Goal: Task Accomplishment & Management: Complete application form

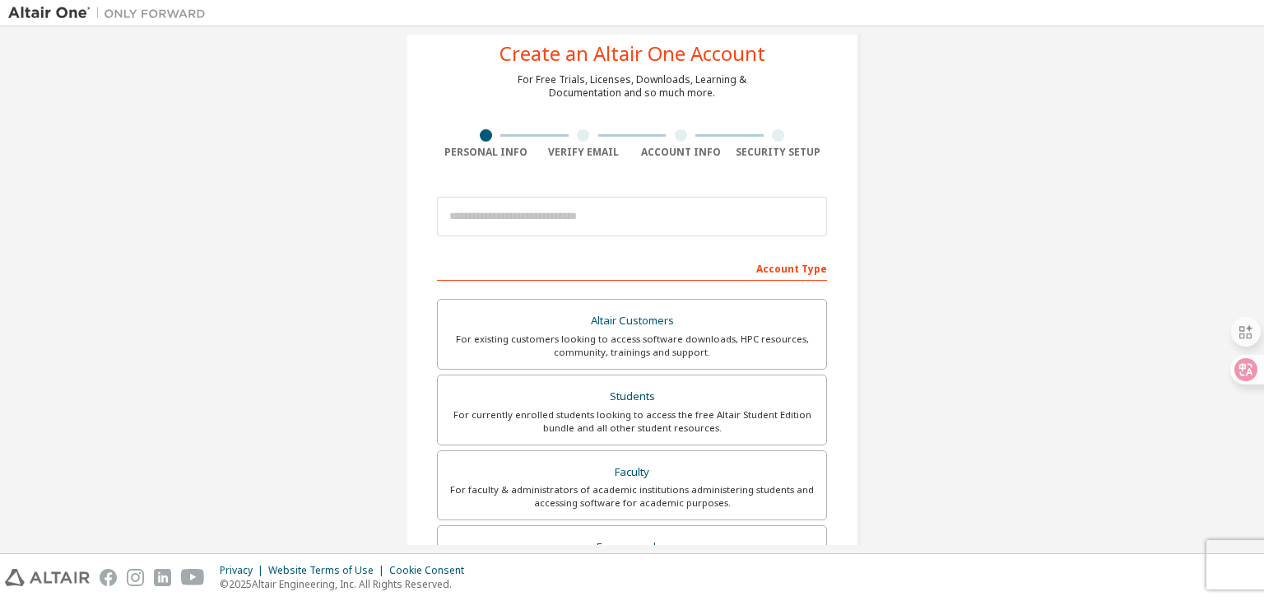
scroll to position [82, 0]
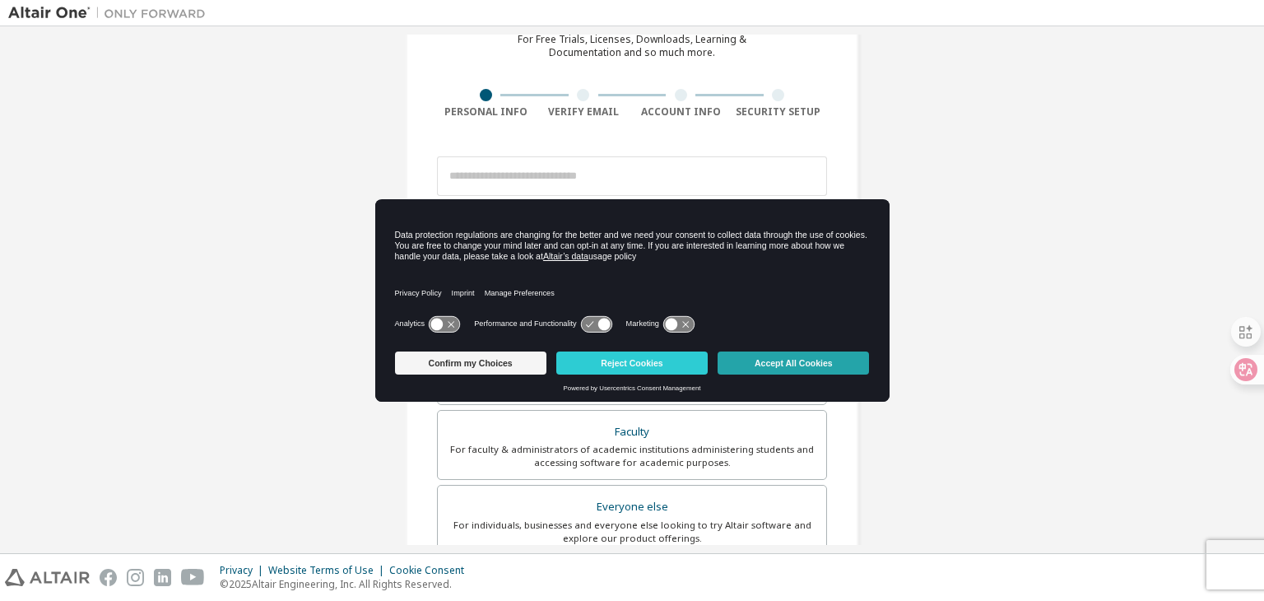
click at [800, 356] on button "Accept All Cookies" at bounding box center [793, 362] width 151 height 23
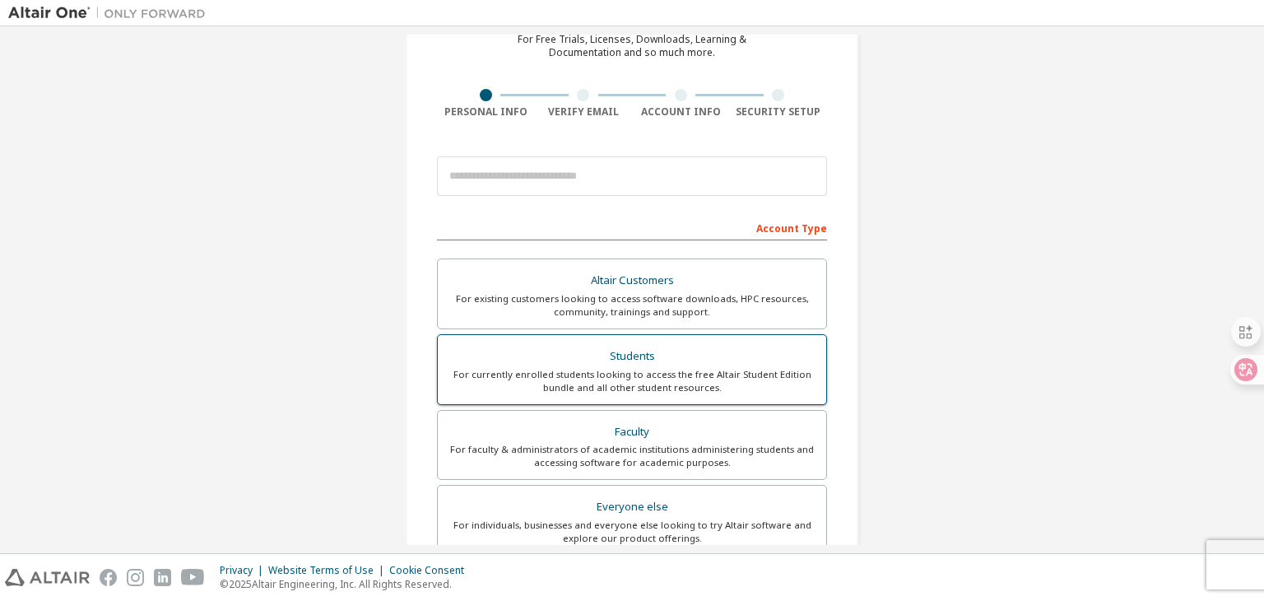
click at [741, 347] on div "Students" at bounding box center [632, 356] width 369 height 23
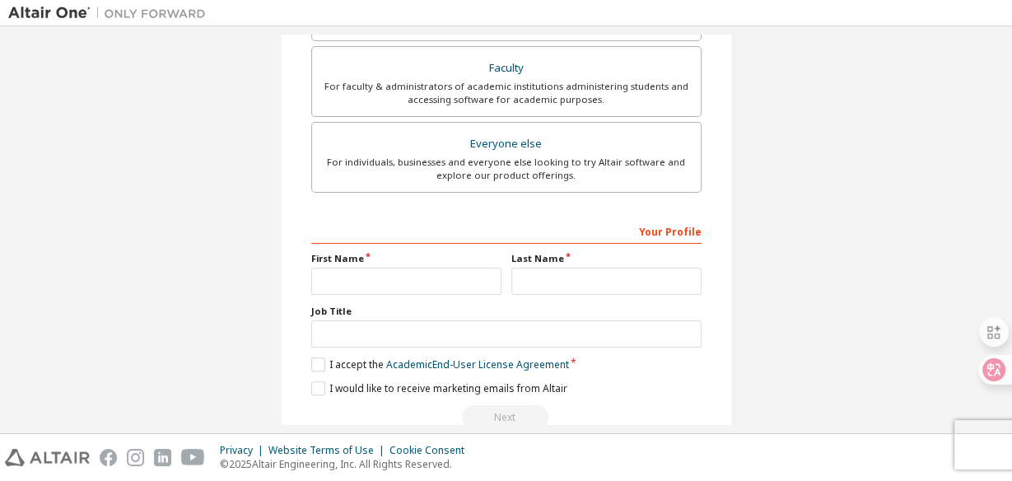
scroll to position [519, 0]
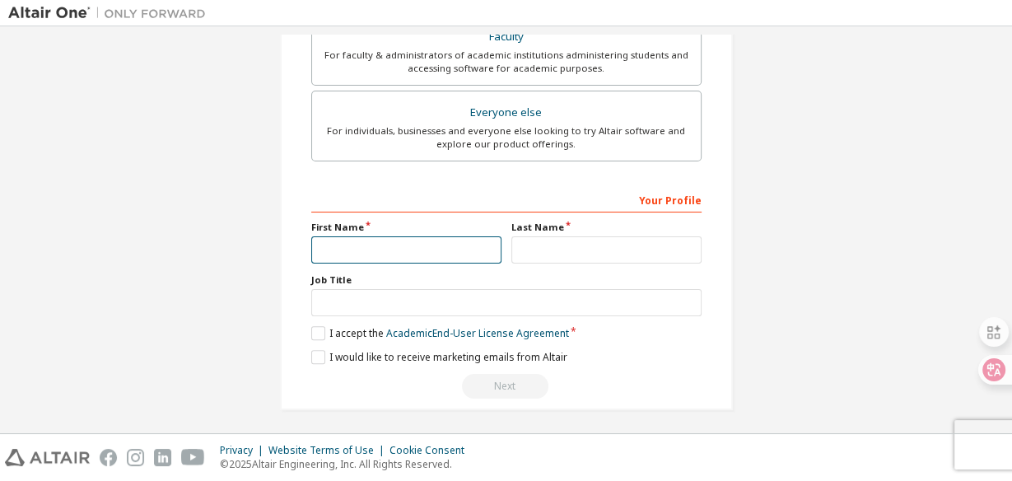
click at [421, 247] on input "text" at bounding box center [406, 249] width 190 height 27
type input "**********"
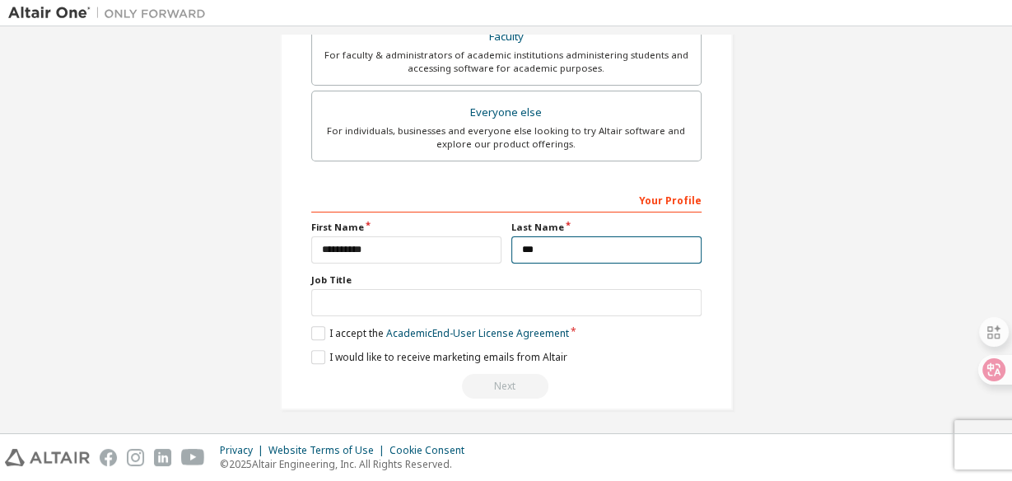
type input "***"
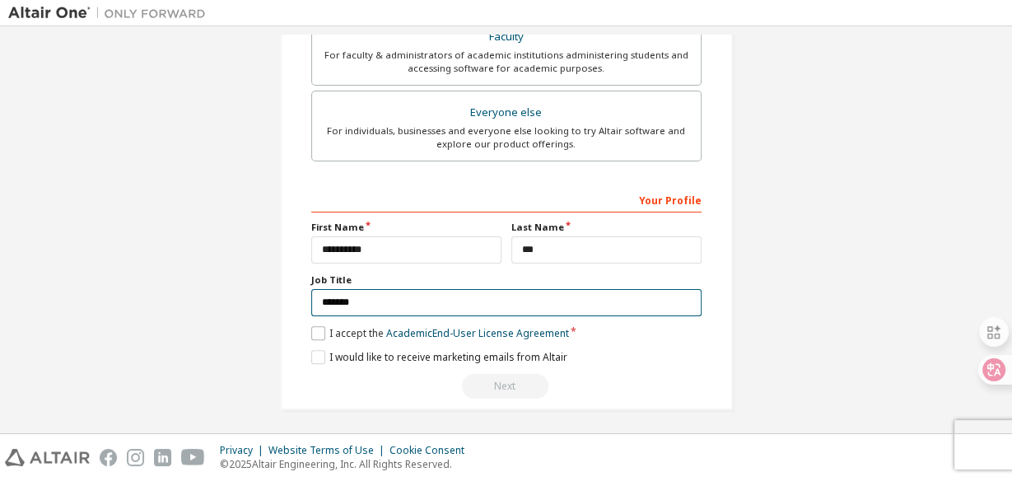
type input "*******"
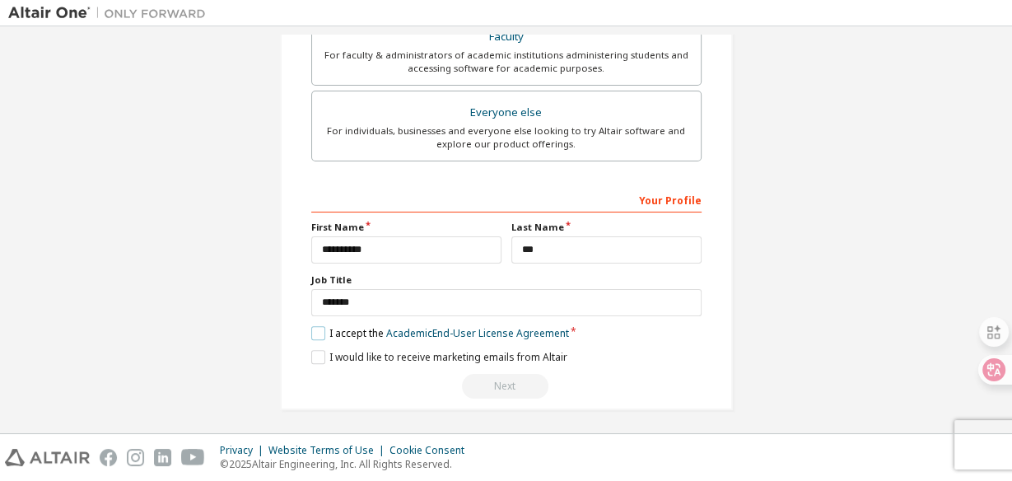
click at [328, 326] on label "I accept the Academic End-User License Agreement" at bounding box center [440, 333] width 258 height 14
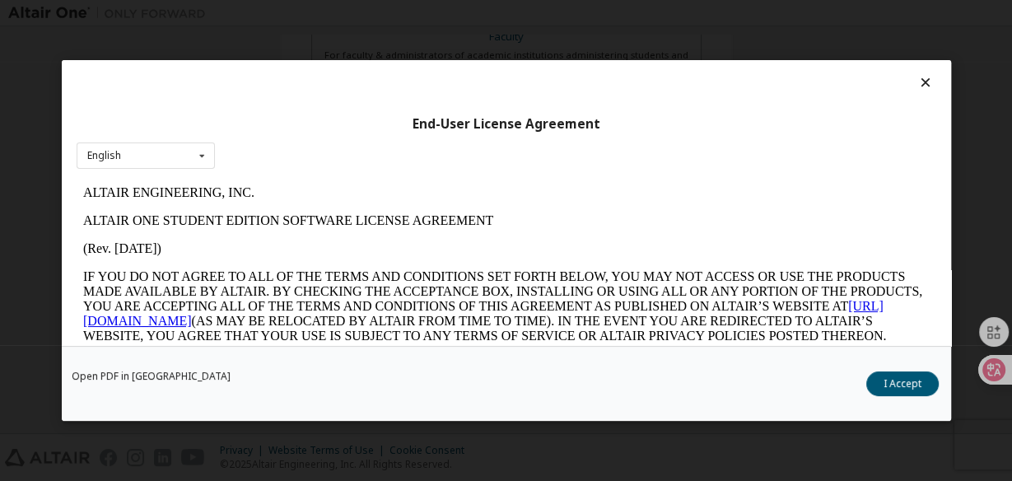
scroll to position [0, 0]
click at [890, 384] on button "I Accept" at bounding box center [902, 383] width 72 height 25
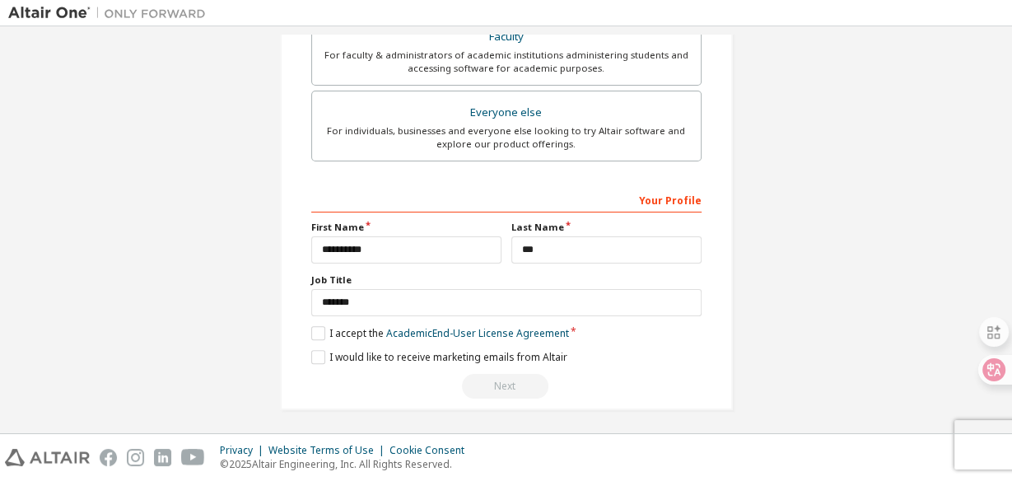
click at [518, 380] on div "Next" at bounding box center [506, 386] width 390 height 25
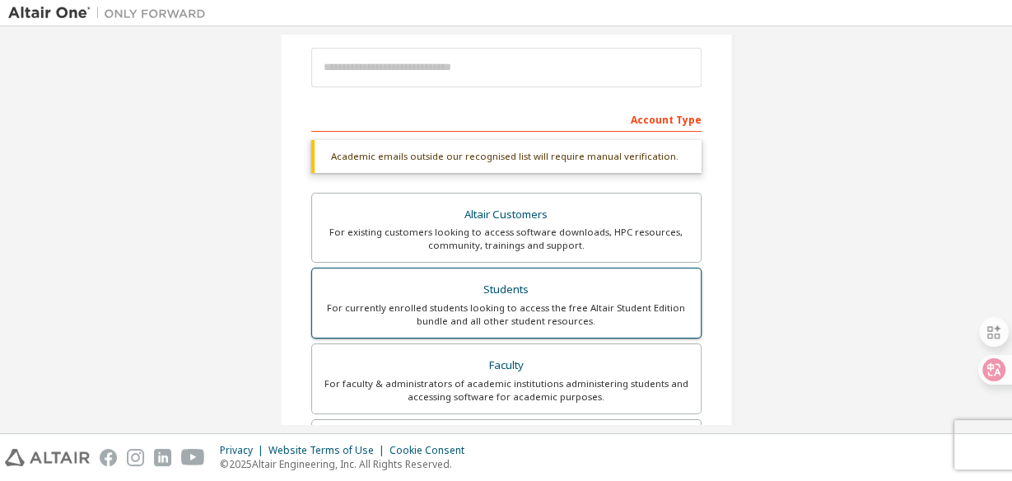
scroll to position [190, 0]
click at [510, 302] on div "For currently enrolled students looking to access the free Altair Student Editi…" at bounding box center [506, 315] width 369 height 26
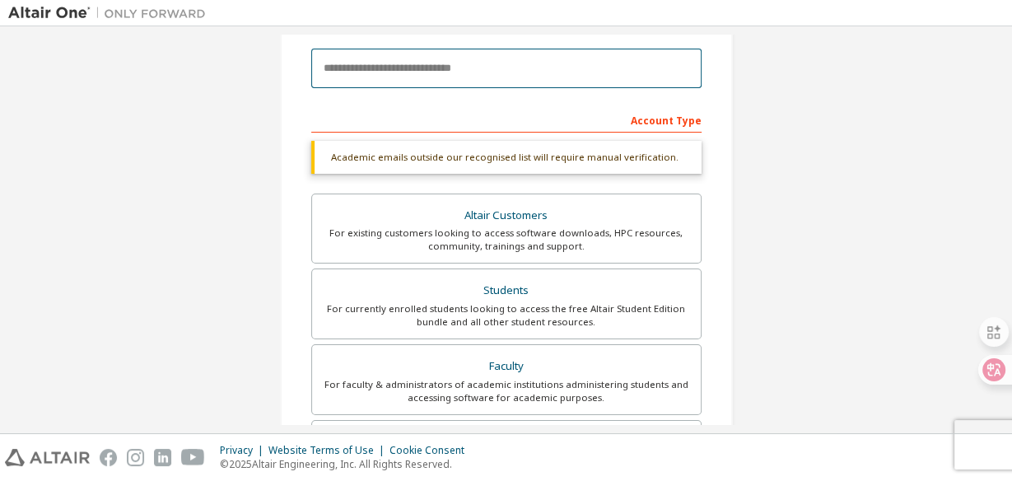
click at [454, 63] on input "email" at bounding box center [506, 69] width 390 height 40
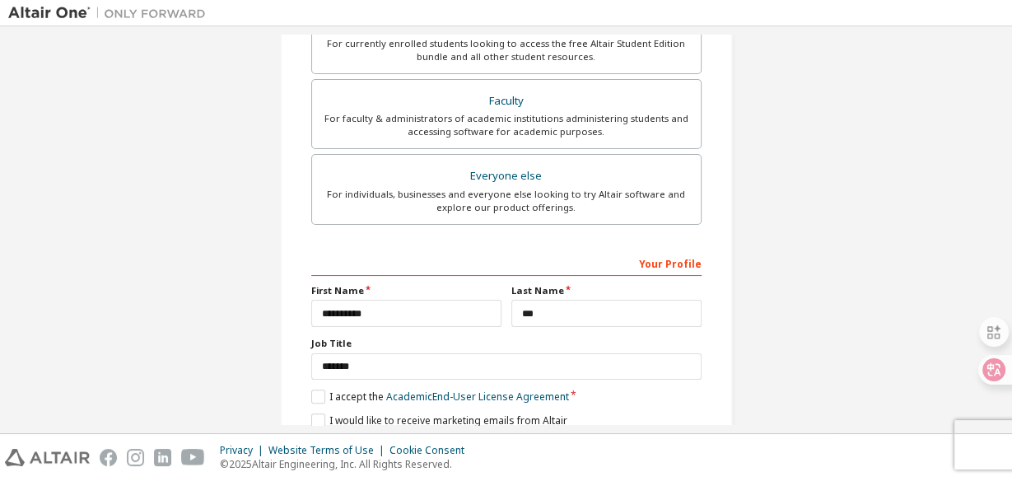
scroll to position [477, 0]
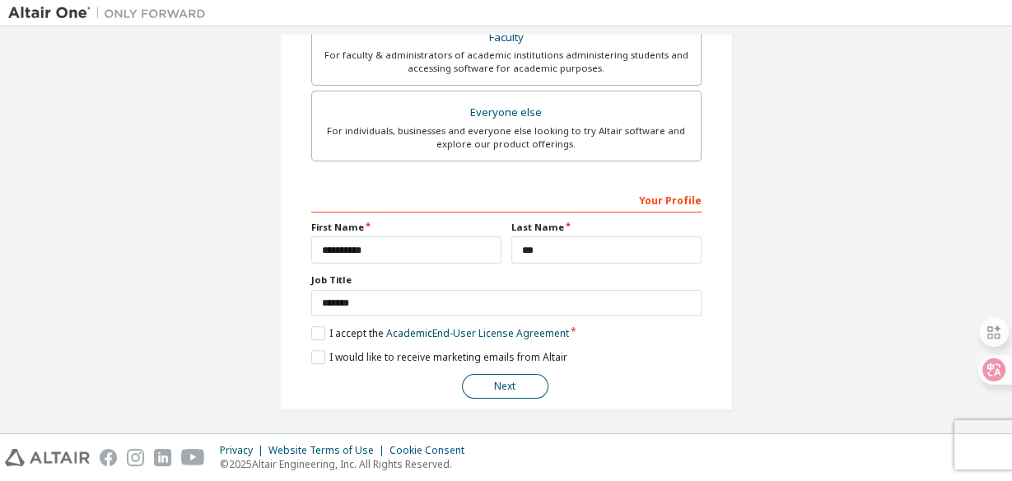
type input "**********"
click at [506, 384] on button "Next" at bounding box center [505, 386] width 86 height 25
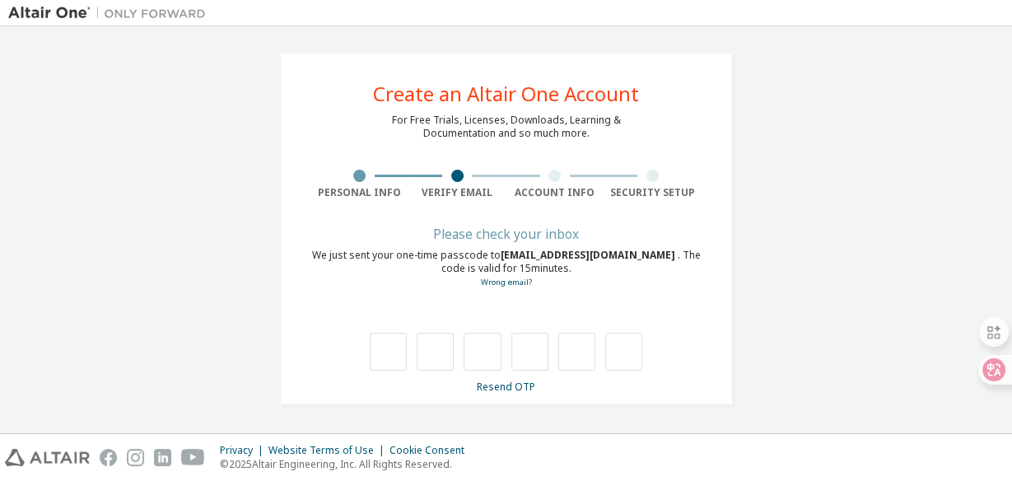
click at [70, 197] on div "**********" at bounding box center [505, 229] width 995 height 392
click at [384, 356] on input "text" at bounding box center [388, 352] width 37 height 38
type input "*"
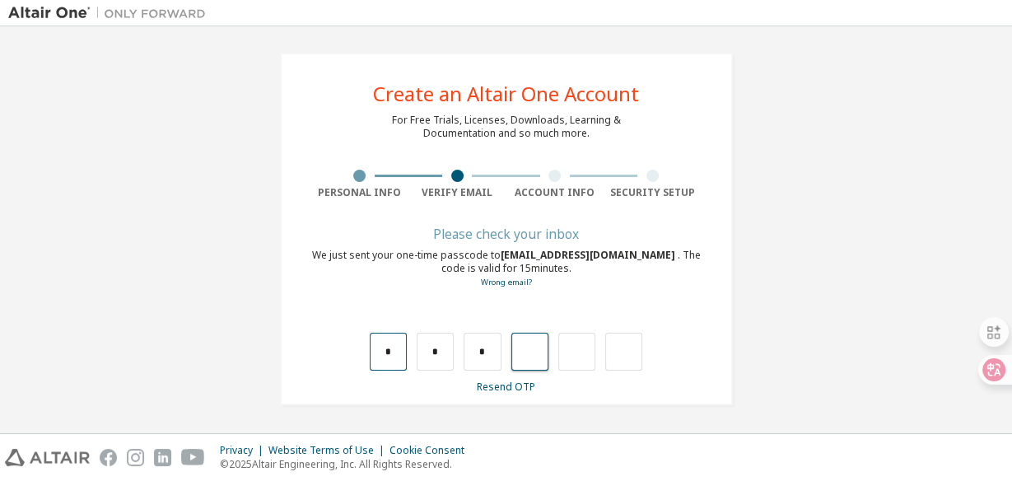
type input "*"
click at [392, 348] on input "text" at bounding box center [388, 352] width 37 height 38
type input "*"
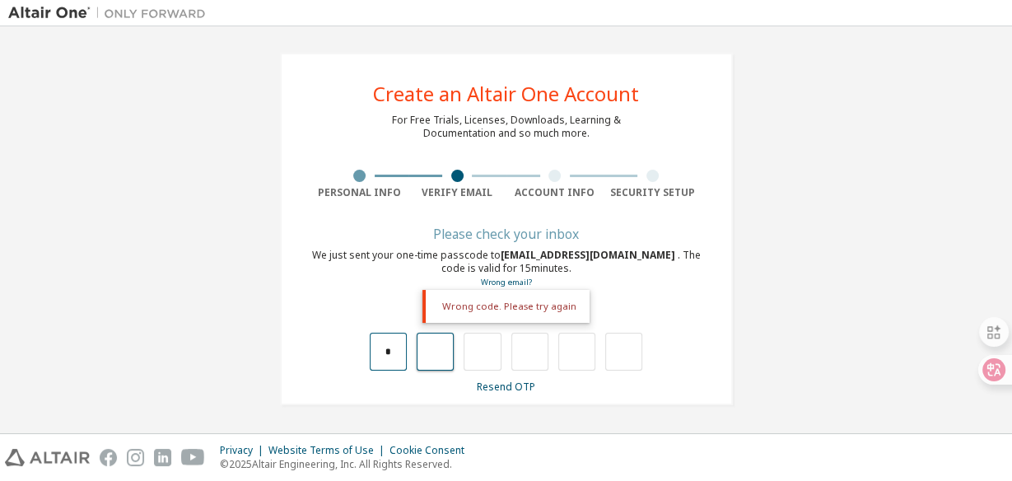
type input "*"
click at [440, 347] on input "*" at bounding box center [435, 352] width 37 height 38
click at [388, 351] on input "*" at bounding box center [388, 352] width 37 height 38
type input "*"
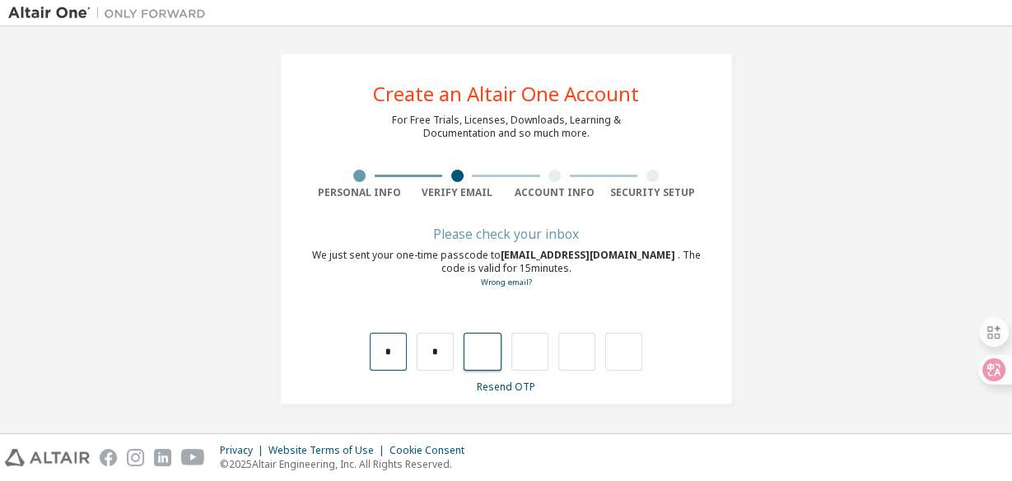
type input "*"
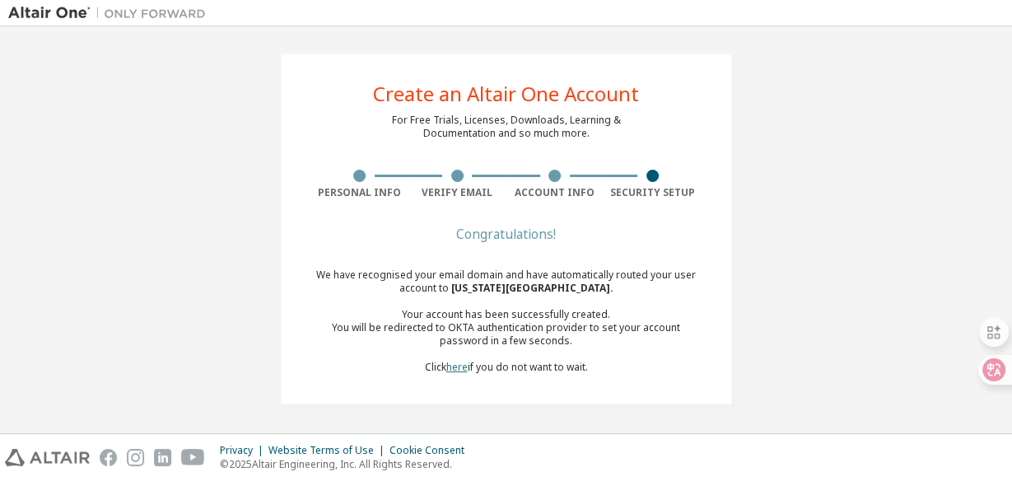
click at [447, 369] on link "here" at bounding box center [456, 367] width 21 height 14
